Goal: Information Seeking & Learning: Learn about a topic

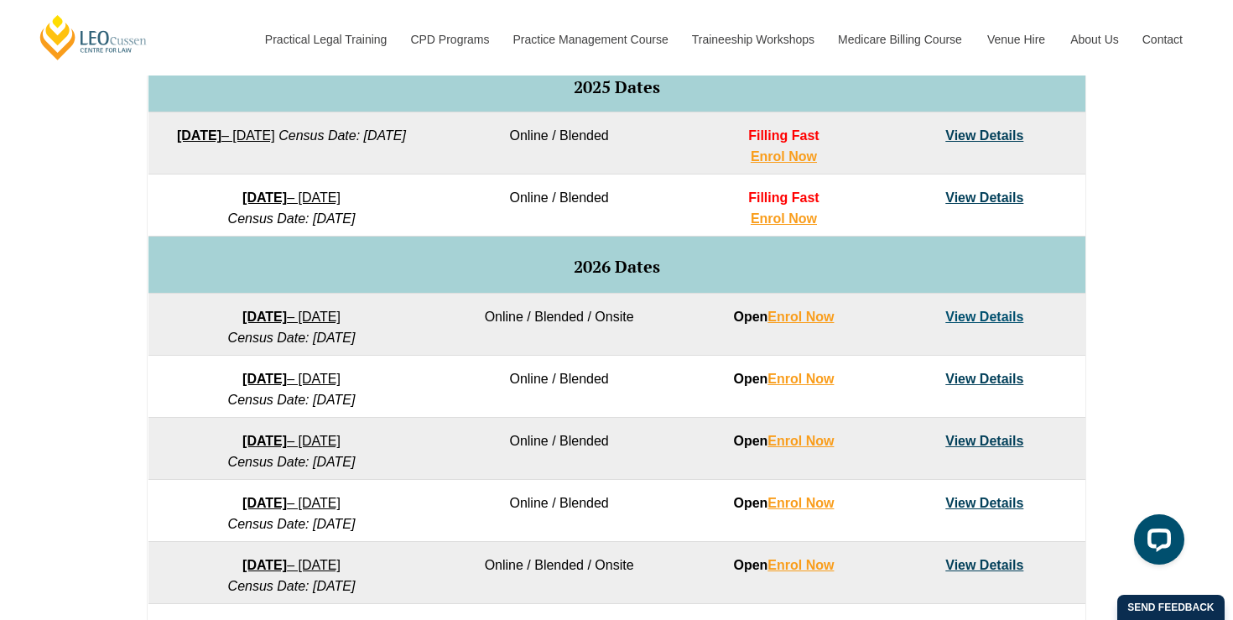
scroll to position [891, 0]
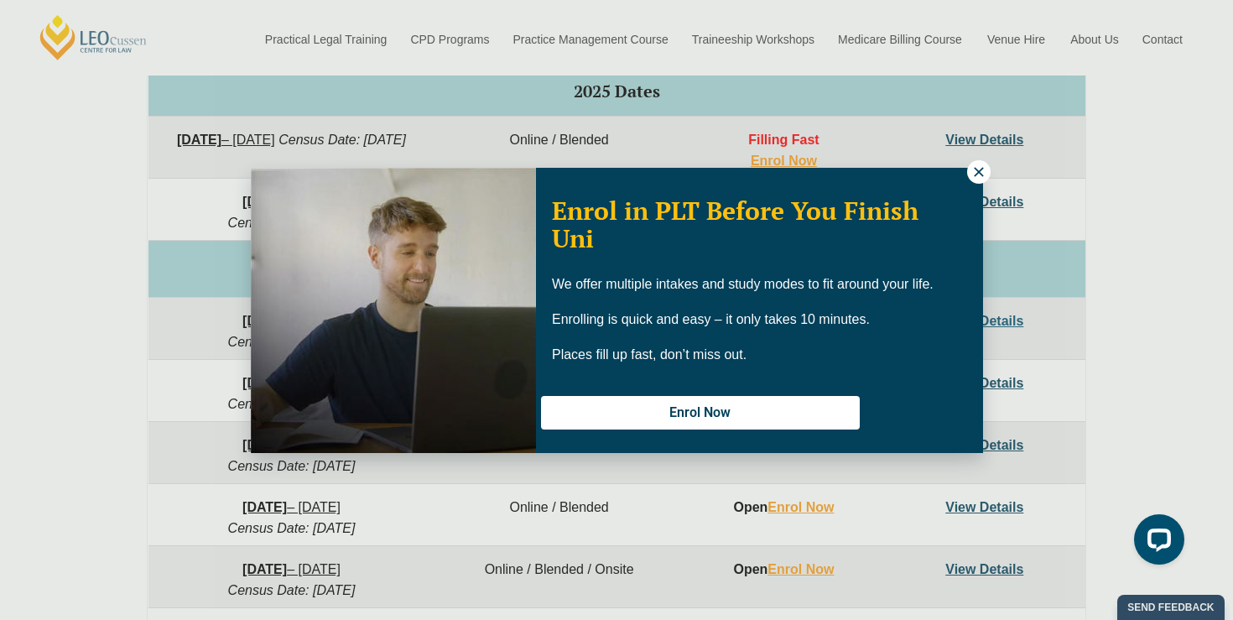
click at [985, 175] on icon at bounding box center [978, 171] width 15 height 15
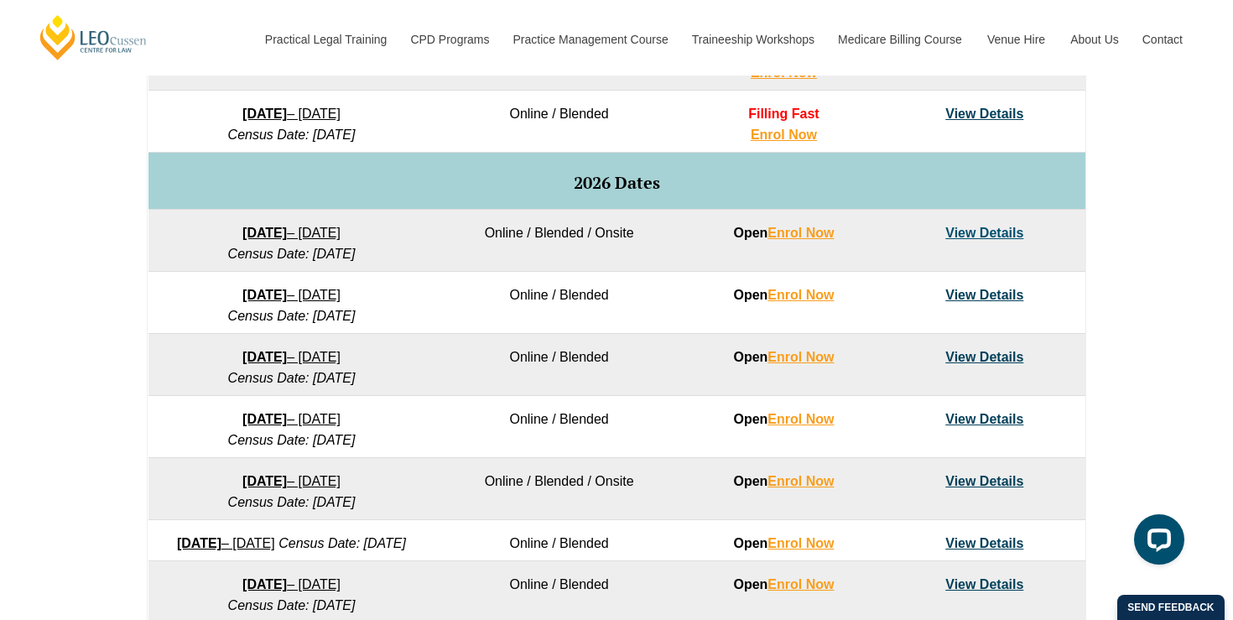
scroll to position [981, 0]
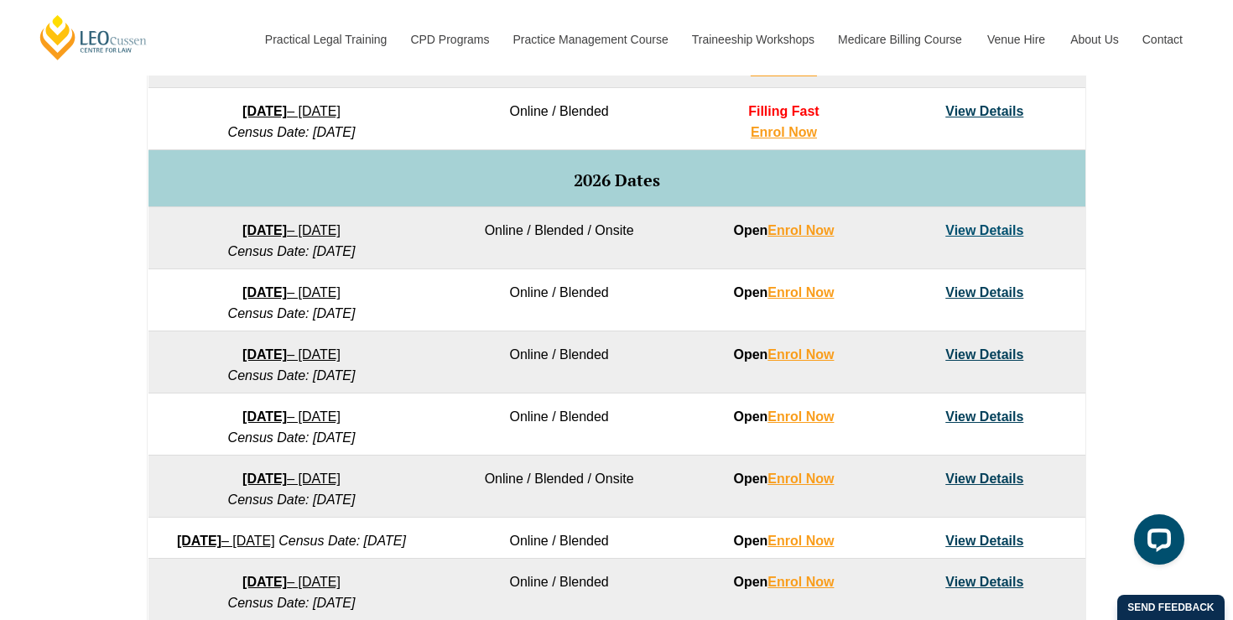
click at [1008, 231] on link "View Details" at bounding box center [984, 230] width 78 height 14
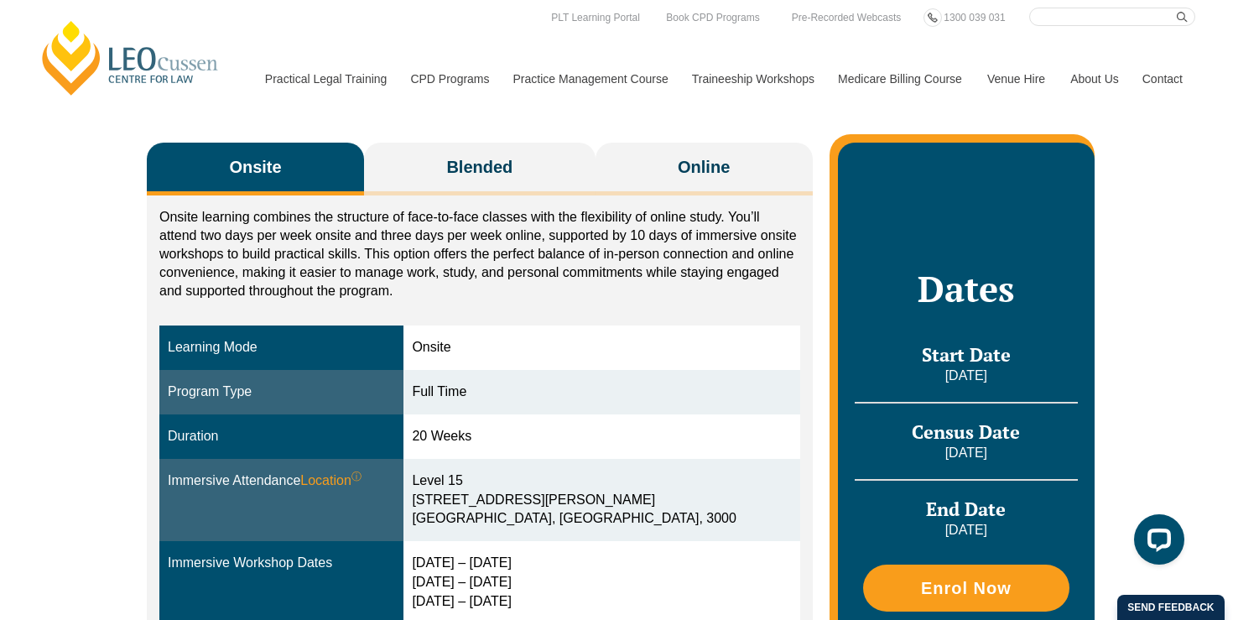
scroll to position [220, 0]
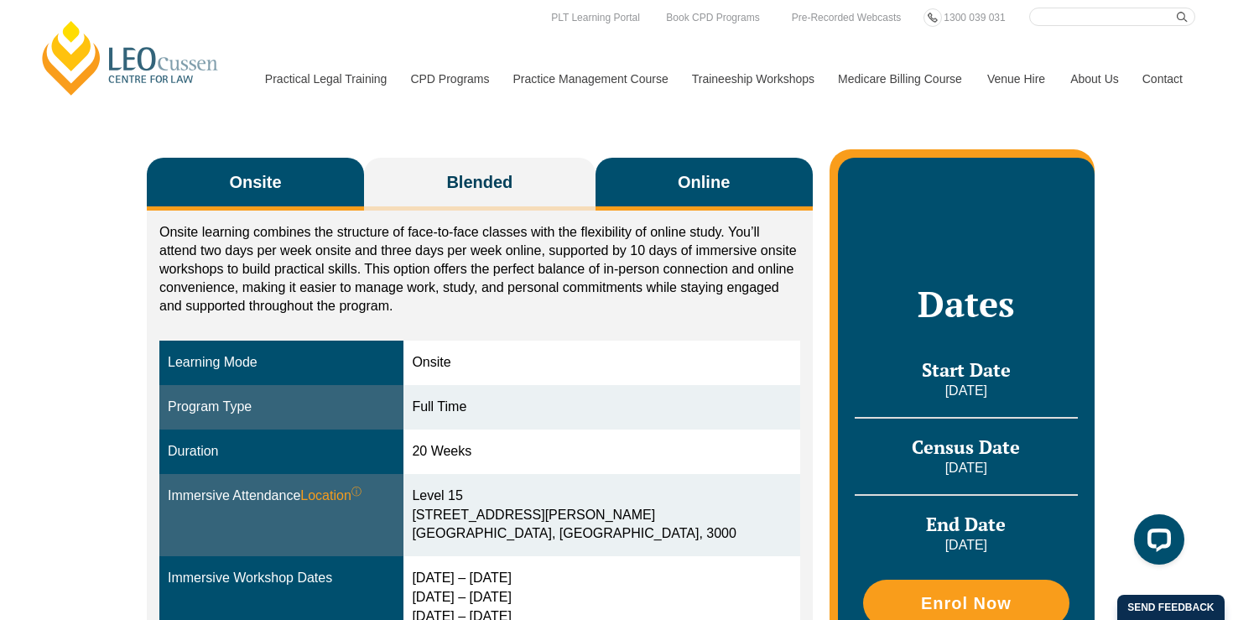
click at [648, 179] on button "Online" at bounding box center [703, 184] width 217 height 53
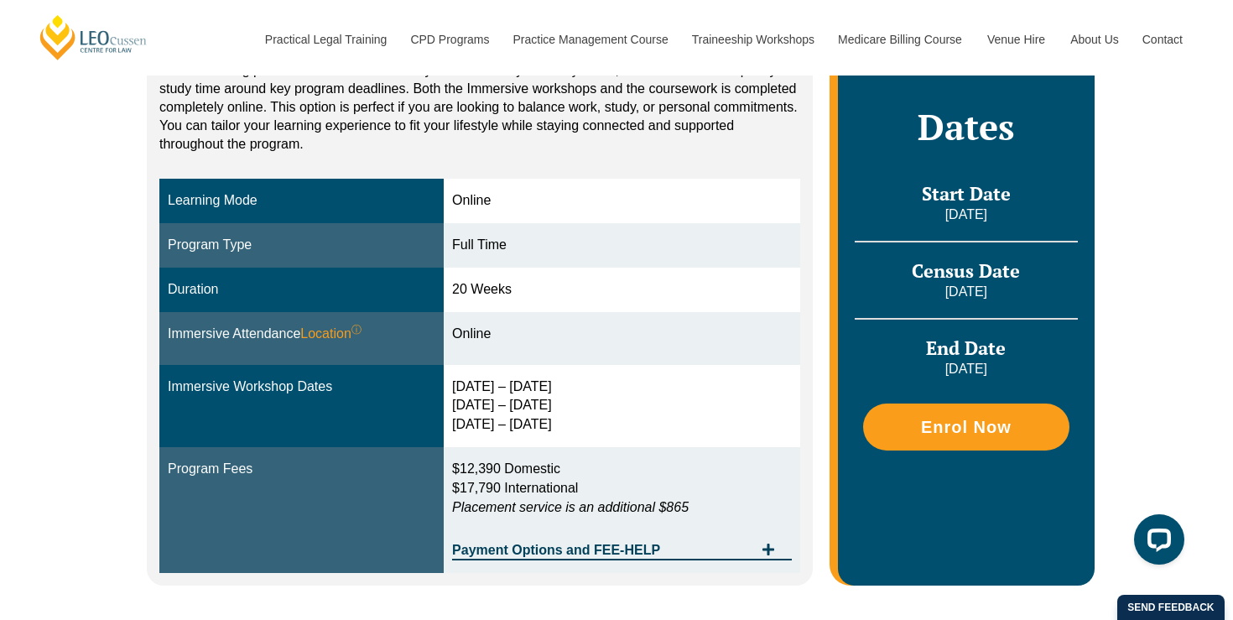
scroll to position [409, 0]
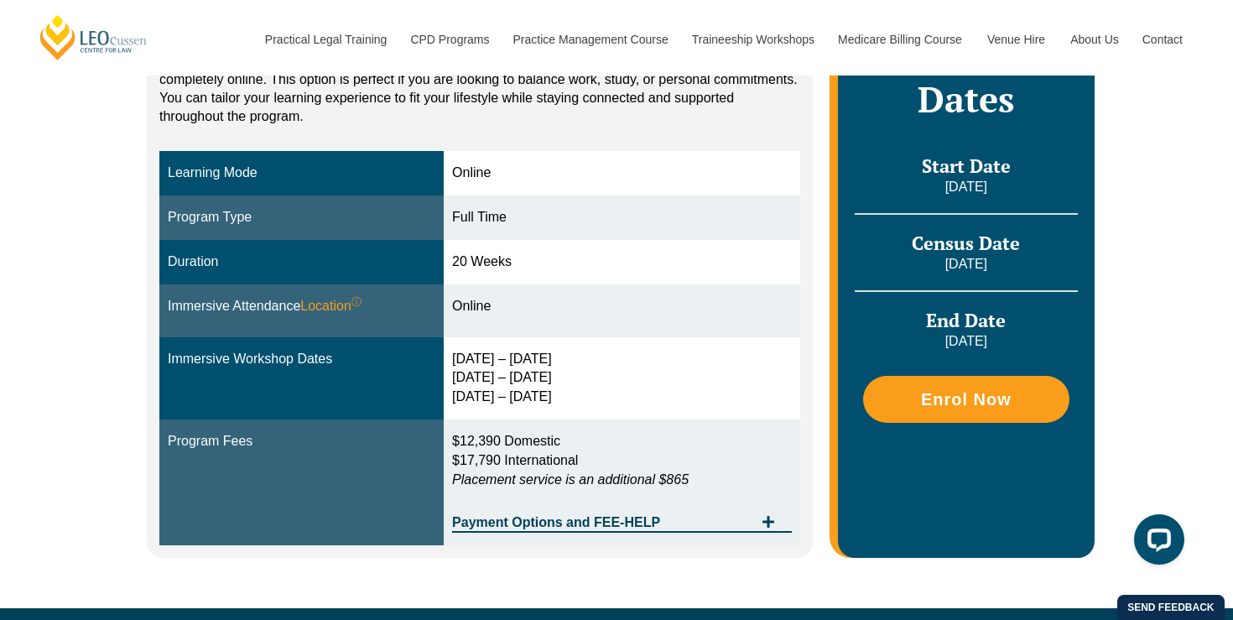
drag, startPoint x: 458, startPoint y: 262, endPoint x: 568, endPoint y: 263, distance: 109.9
click at [568, 263] on div "20 Weeks" at bounding box center [622, 261] width 340 height 19
click at [569, 263] on div "20 Weeks" at bounding box center [622, 261] width 340 height 19
